Goal: Task Accomplishment & Management: Manage account settings

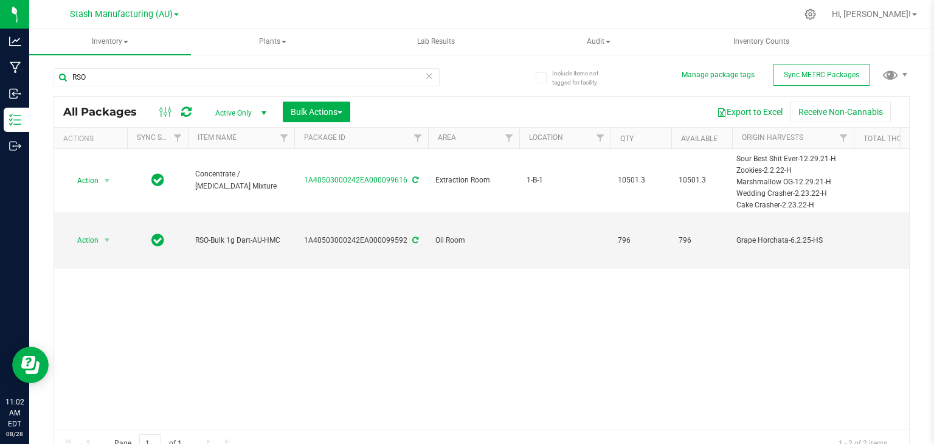
click at [425, 76] on icon at bounding box center [429, 75] width 9 height 15
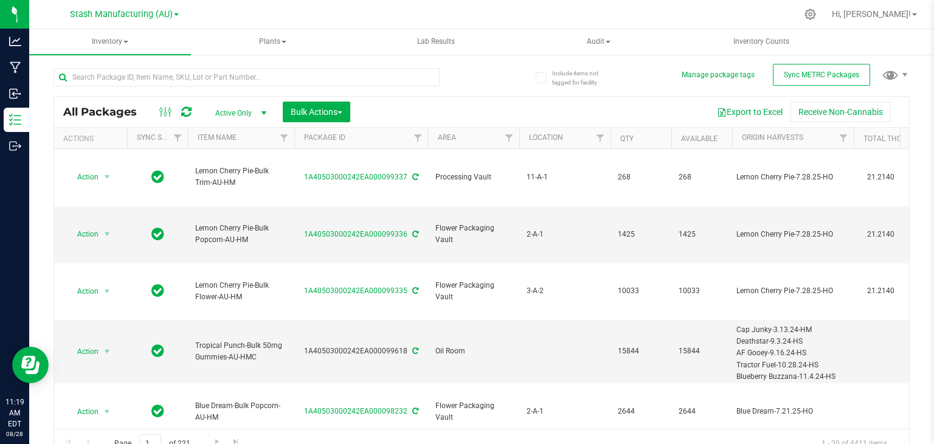
click at [497, 96] on div "All Packages Active Only Active Only Lab Samples Locked All External Internal B…" at bounding box center [482, 277] width 856 height 362
click at [384, 74] on input "text" at bounding box center [247, 77] width 386 height 18
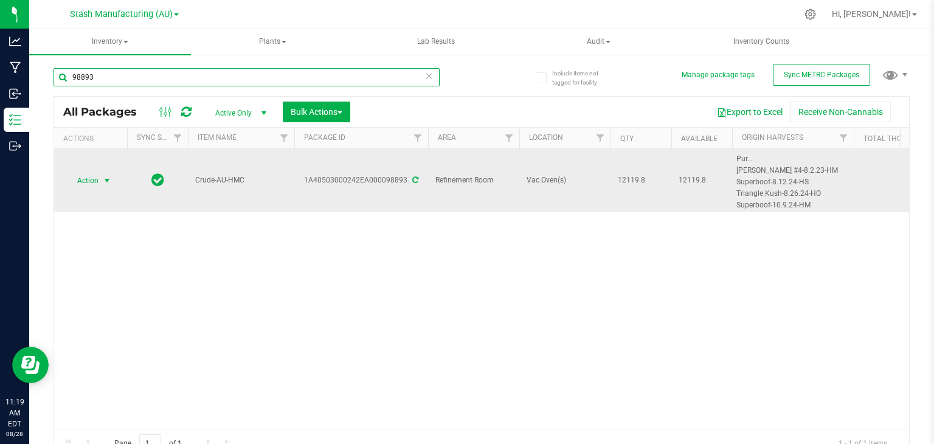
type input "98893"
click at [108, 178] on span "select" at bounding box center [107, 181] width 10 height 10
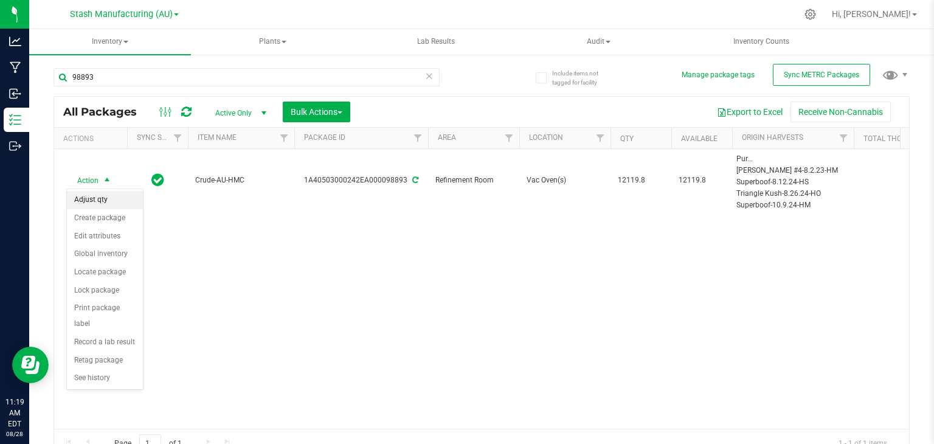
click at [87, 198] on li "Adjust qty" at bounding box center [105, 200] width 76 height 18
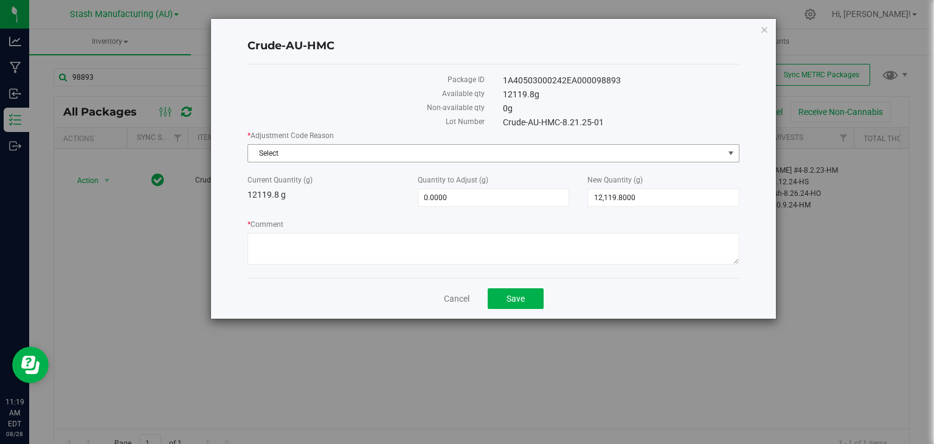
click at [362, 147] on span "Select" at bounding box center [486, 153] width 476 height 17
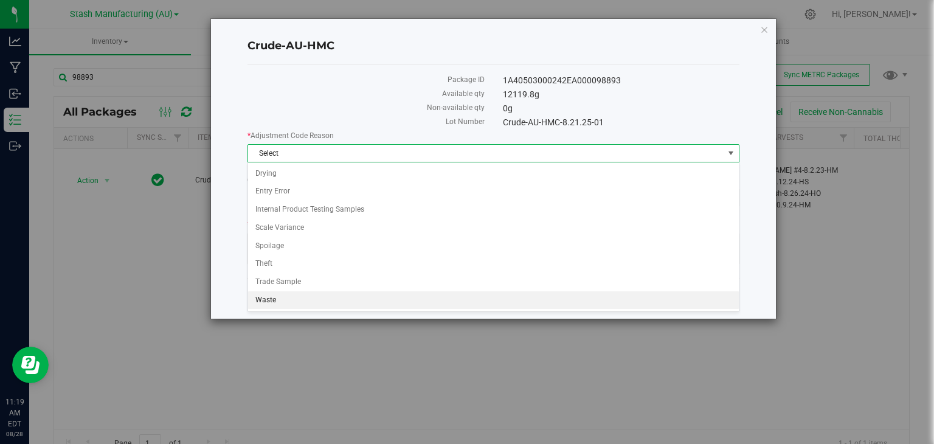
click at [263, 297] on li "Waste" at bounding box center [493, 300] width 491 height 18
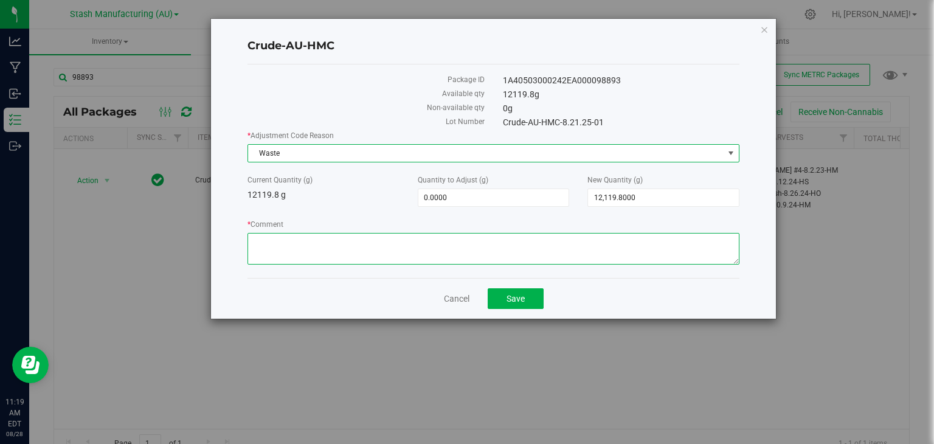
click at [320, 246] on textarea "* Comment" at bounding box center [493, 249] width 492 height 32
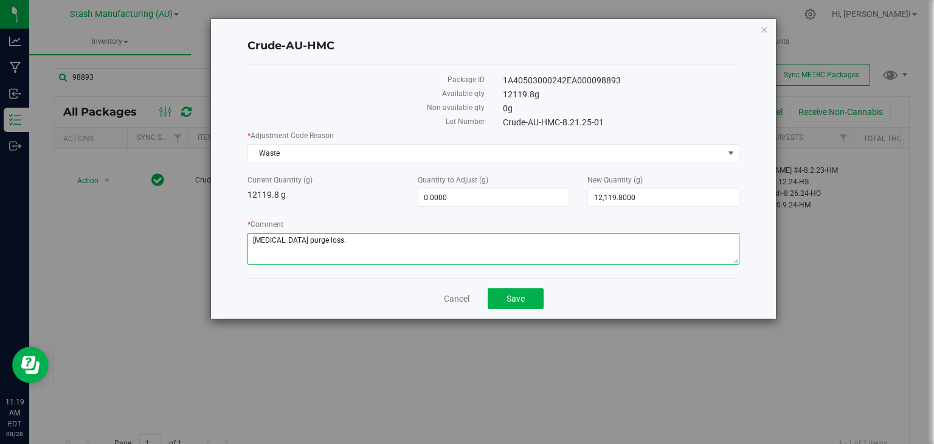
drag, startPoint x: 358, startPoint y: 239, endPoint x: 180, endPoint y: 260, distance: 178.8
click at [180, 260] on div "Crude-AU-HMC Package ID 1A40503000242EA000098893 Available qty 12119.8 g Non-av…" at bounding box center [472, 168] width 610 height 301
type textarea "[MEDICAL_DATA] purge loss."
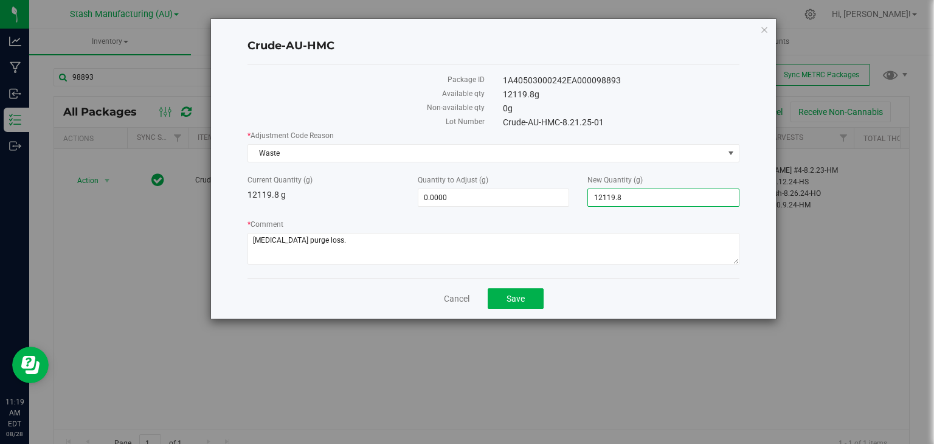
click at [643, 195] on span "12,119.8000 12119.8" at bounding box center [663, 198] width 152 height 18
type input "1"
type input "9430.8"
type input "-2,689.0000"
type input "9,430.8000"
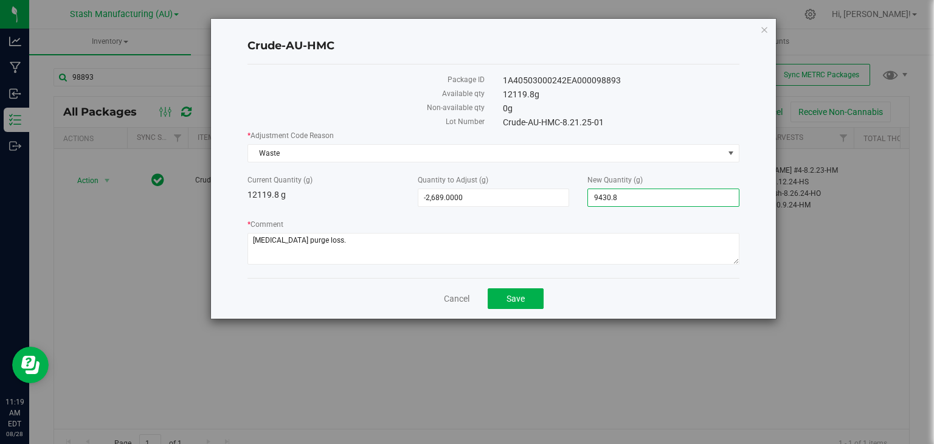
click at [516, 219] on label "* Comment" at bounding box center [493, 224] width 492 height 11
click at [516, 233] on textarea "* Comment" at bounding box center [493, 249] width 492 height 32
click at [516, 219] on label "* Comment" at bounding box center [493, 224] width 492 height 11
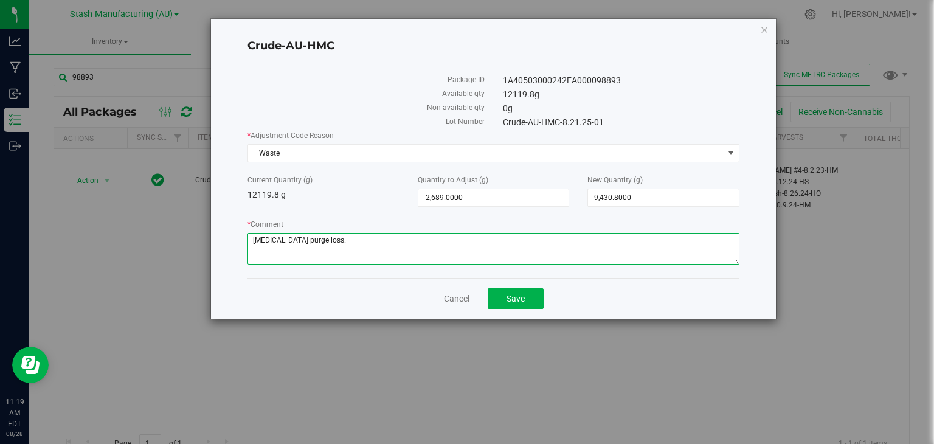
click at [516, 233] on textarea "* Comment" at bounding box center [493, 249] width 492 height 32
click at [516, 219] on label "* Comment" at bounding box center [493, 224] width 492 height 11
click at [516, 233] on textarea "* Comment" at bounding box center [493, 249] width 492 height 32
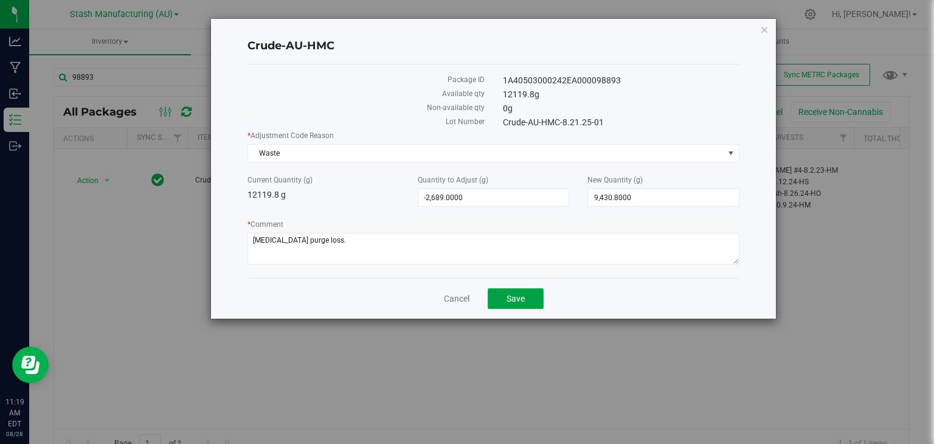
click at [517, 294] on span "Save" at bounding box center [516, 299] width 18 height 10
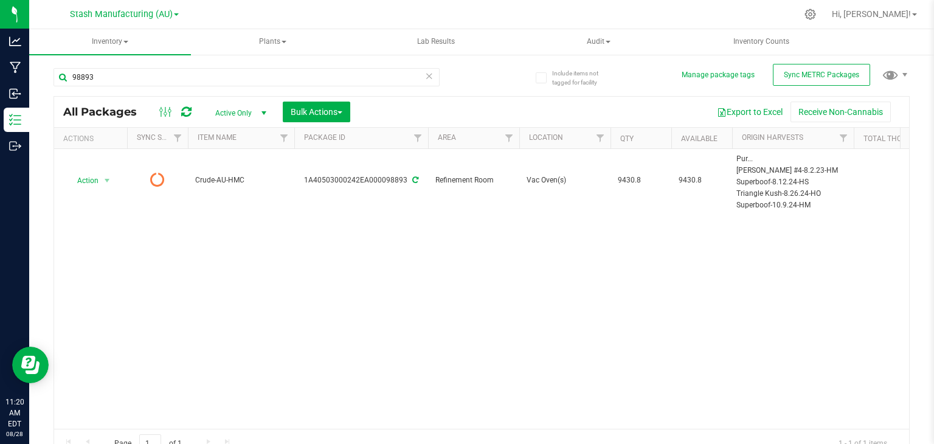
click at [187, 109] on icon at bounding box center [186, 112] width 10 height 12
click at [425, 71] on icon at bounding box center [429, 75] width 9 height 15
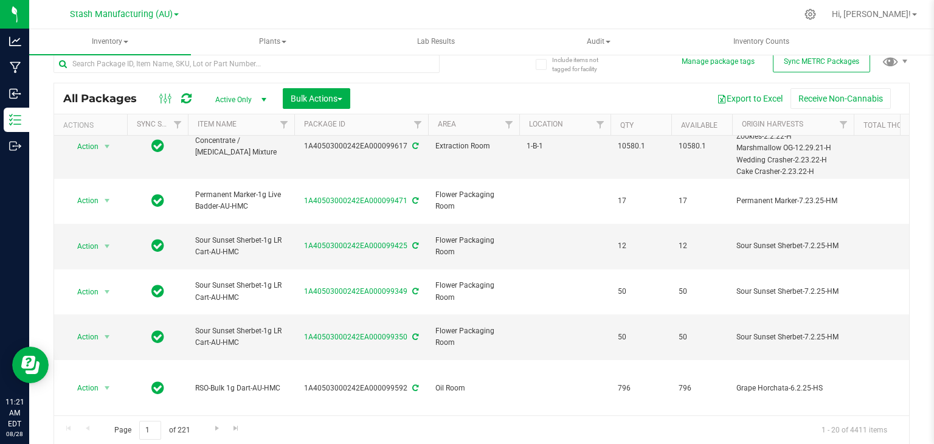
scroll to position [582, 0]
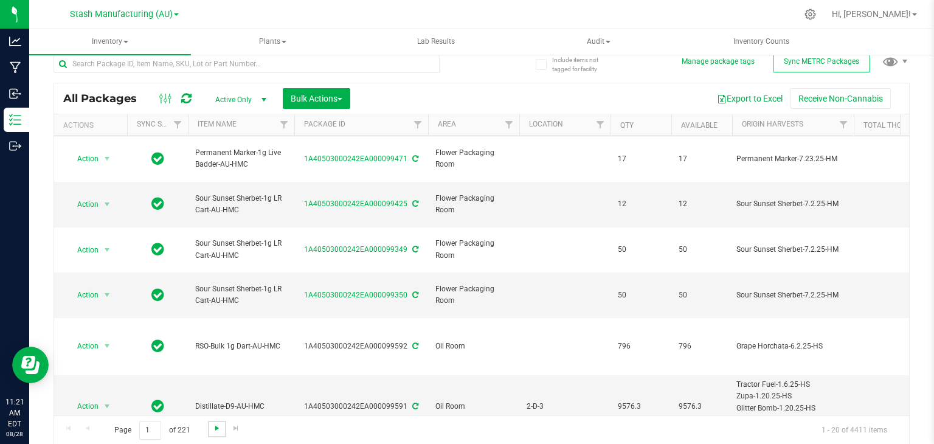
click at [215, 429] on span "Go to the next page" at bounding box center [217, 428] width 10 height 10
